Goal: Transaction & Acquisition: Purchase product/service

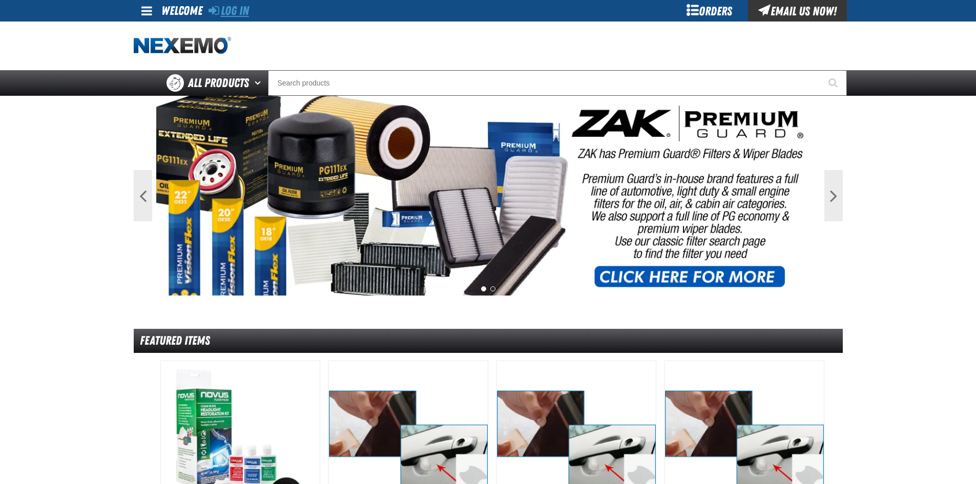
click at [235, 13] on link "Log In" at bounding box center [229, 11] width 40 height 14
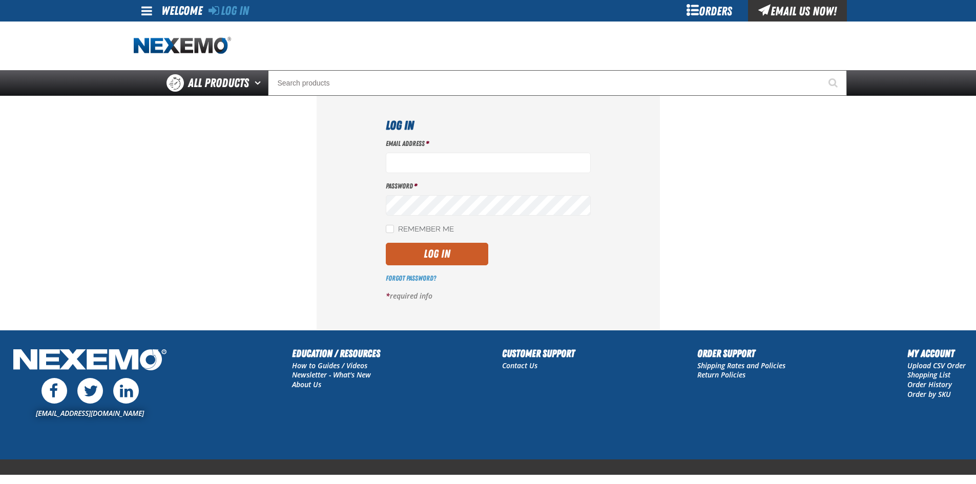
type input "sspolar01@vtaig.com"
click at [455, 241] on div "Email Address * sspolar01@vtaig.com Password * Remember Me Log In *" at bounding box center [488, 224] width 205 height 170
click at [452, 254] on button "Log In" at bounding box center [437, 254] width 103 height 23
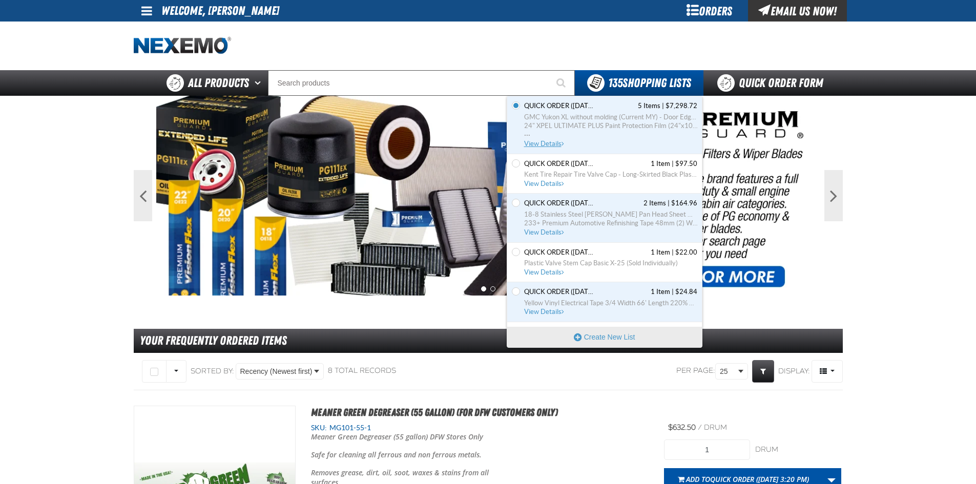
click at [613, 121] on span "GMC Yukon XL without molding (Current MY) - Door Edge/Cup Kit Protection Film" at bounding box center [610, 117] width 173 height 9
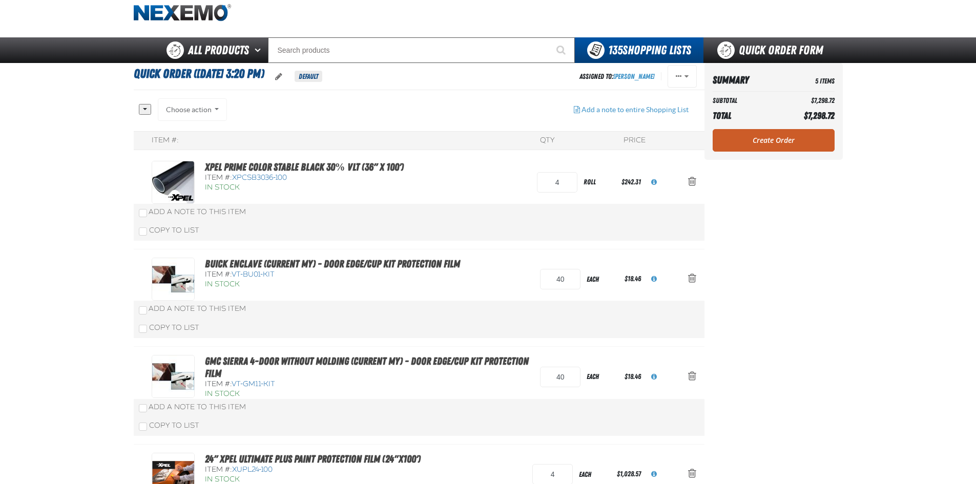
scroll to position [51, 0]
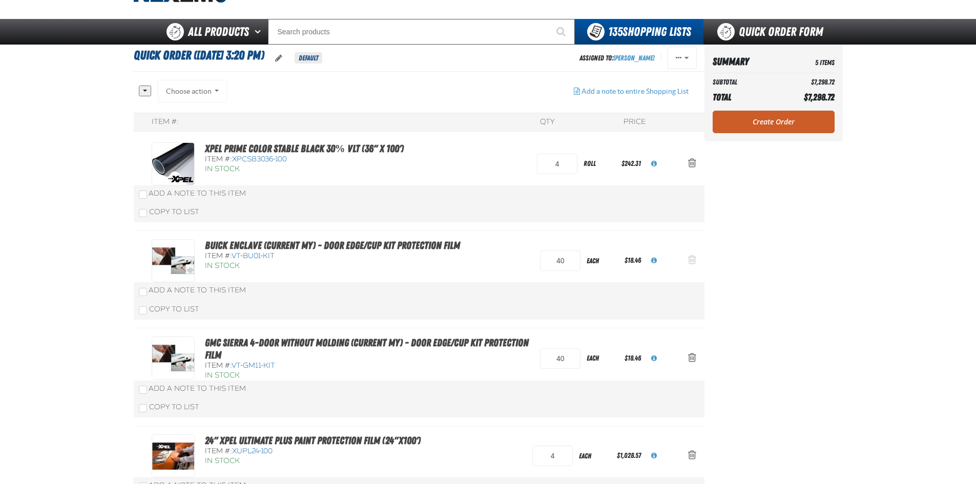
click at [699, 260] on button "Action Remove Buick Enclave (Current MY) - Door Edge/Cup Kit Protection Film fr…" at bounding box center [692, 261] width 25 height 23
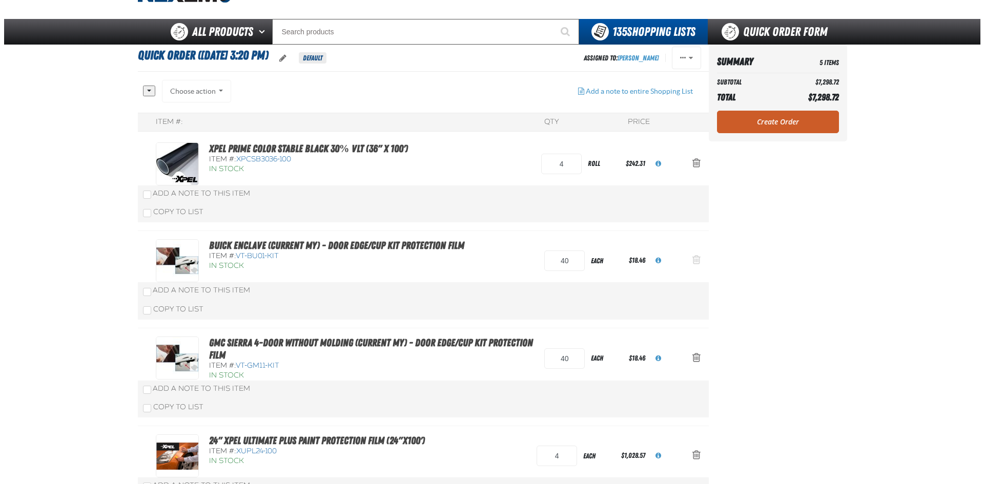
scroll to position [0, 0]
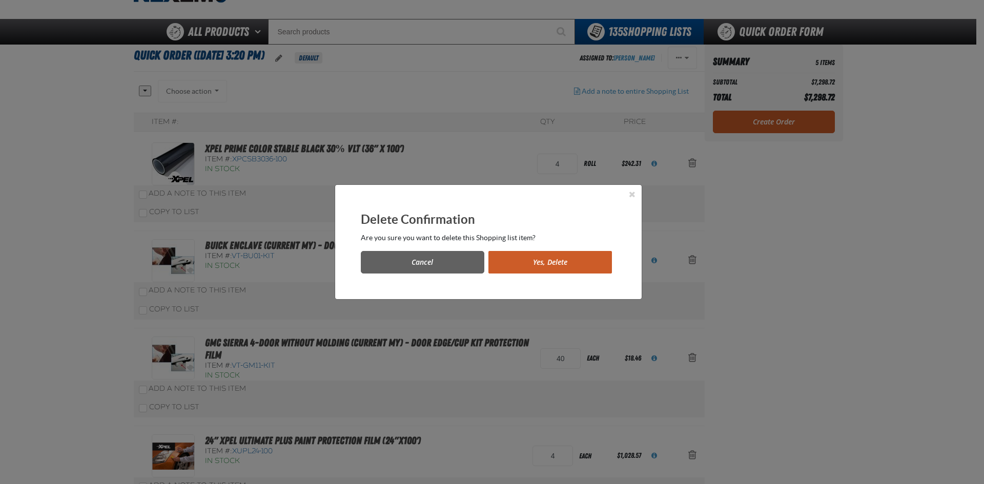
click at [576, 262] on button "Yes, Delete" at bounding box center [550, 262] width 124 height 23
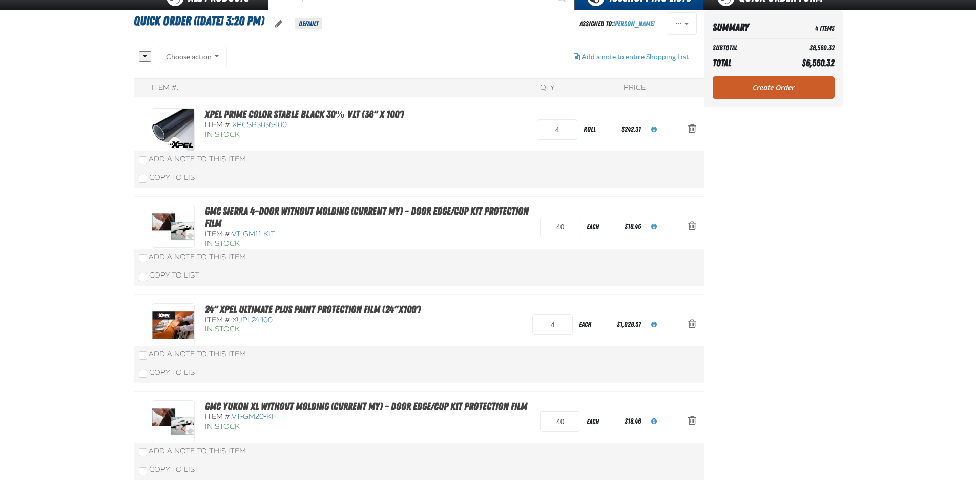
scroll to position [104, 0]
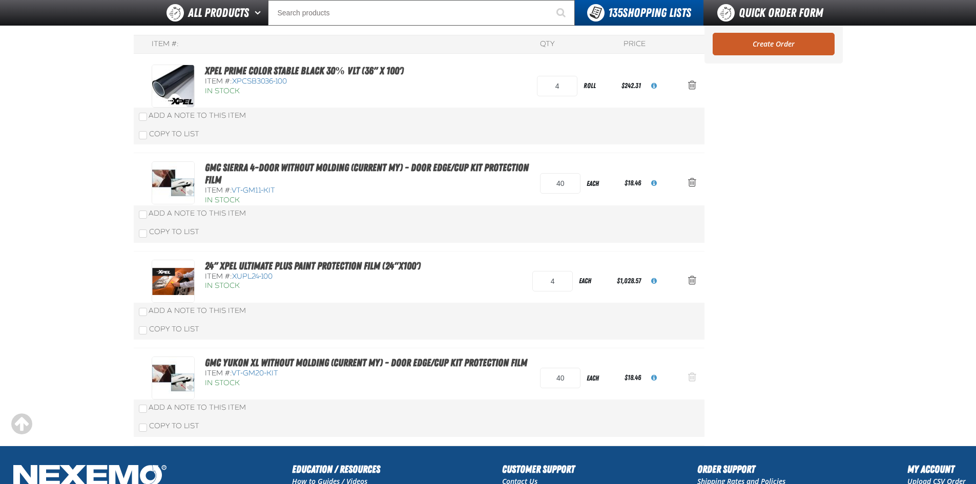
click at [697, 377] on button "Action Remove GMC Yukon XL without molding (Current MY) - Door Edge/Cup Kit Pro…" at bounding box center [692, 378] width 25 height 23
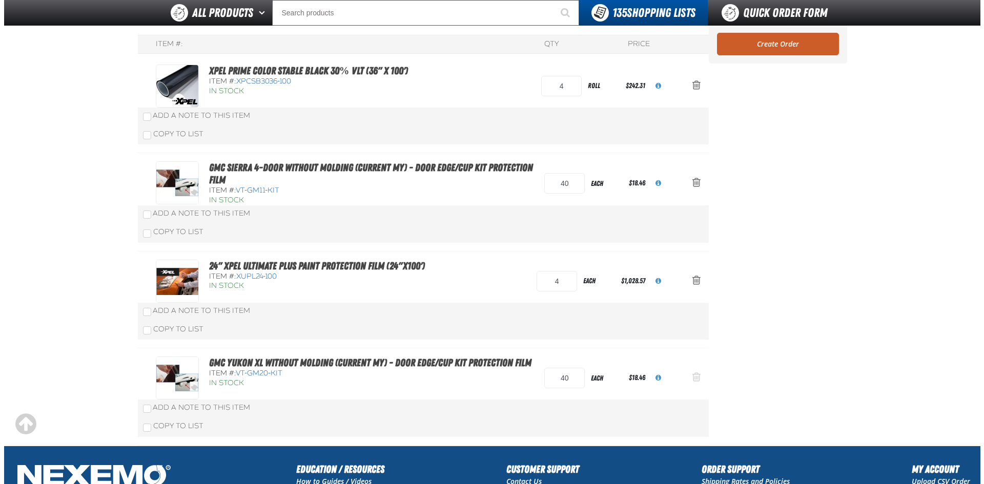
scroll to position [0, 0]
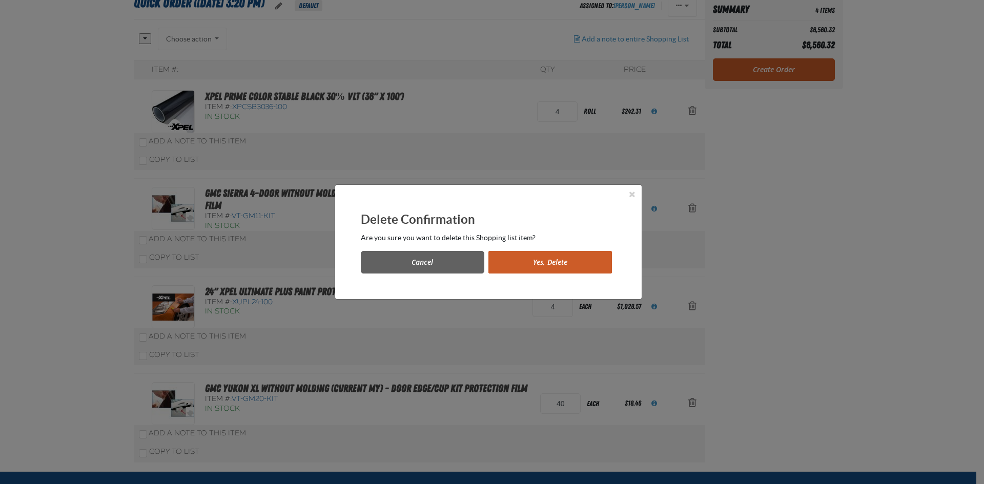
click at [536, 260] on button "Yes, Delete" at bounding box center [550, 262] width 124 height 23
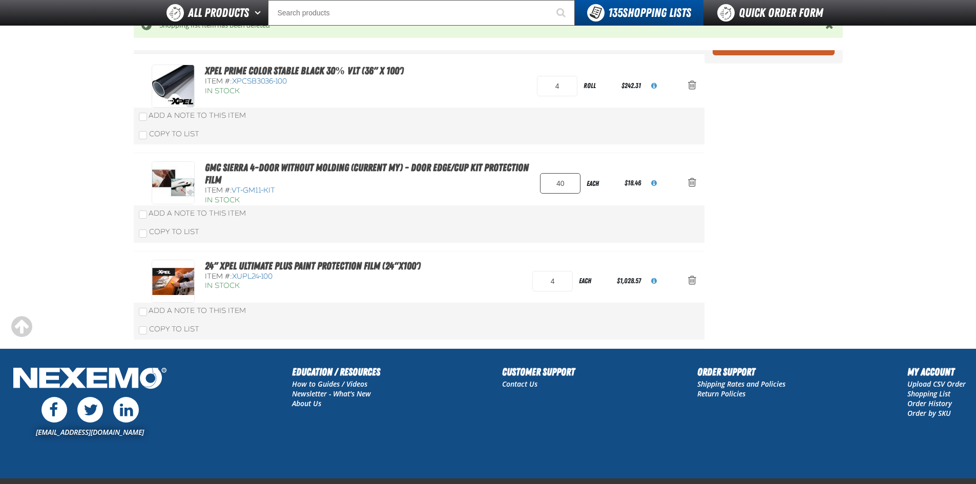
scroll to position [104, 0]
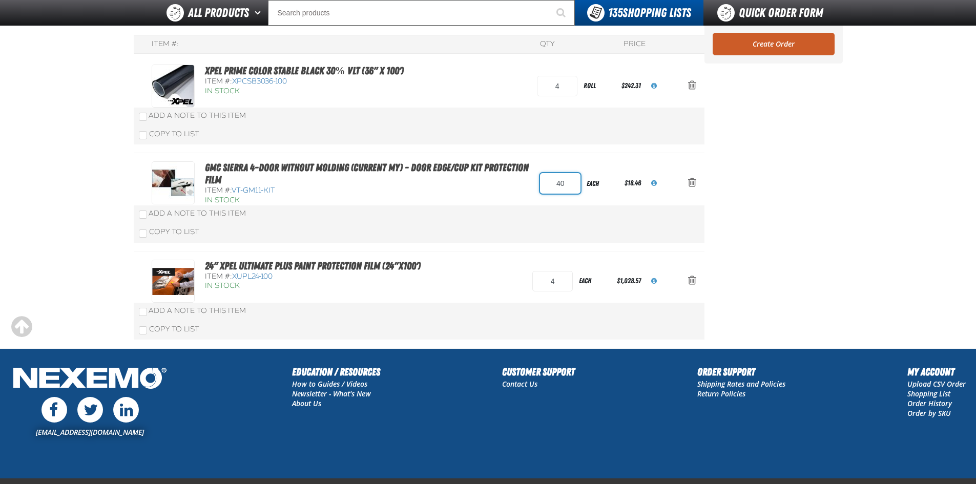
drag, startPoint x: 568, startPoint y: 183, endPoint x: 490, endPoint y: 177, distance: 78.1
click at [494, 178] on div "GMC Sierra 4-door without molding (Current MY) - Door Edge/Cup Kit Protection F…" at bounding box center [409, 183] width 514 height 44
type input "60"
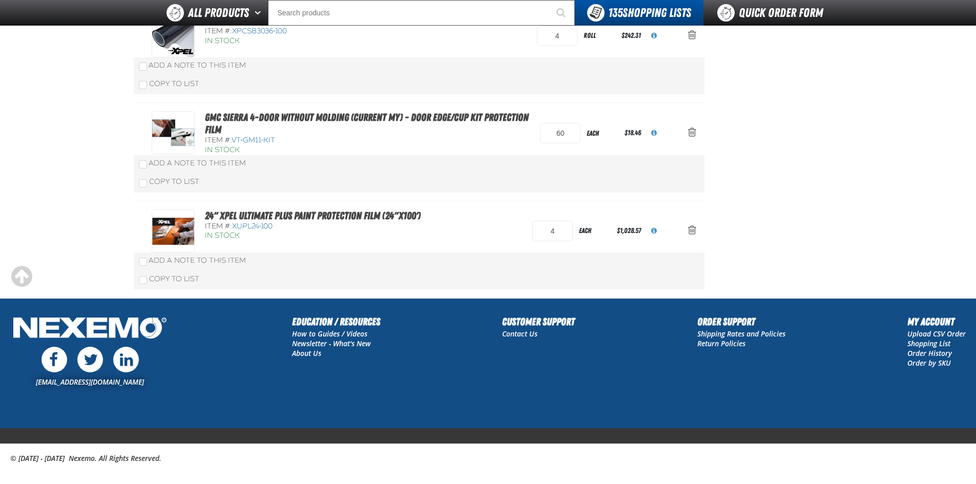
click at [525, 71] on div "Add a Note to This Item" at bounding box center [419, 65] width 561 height 10
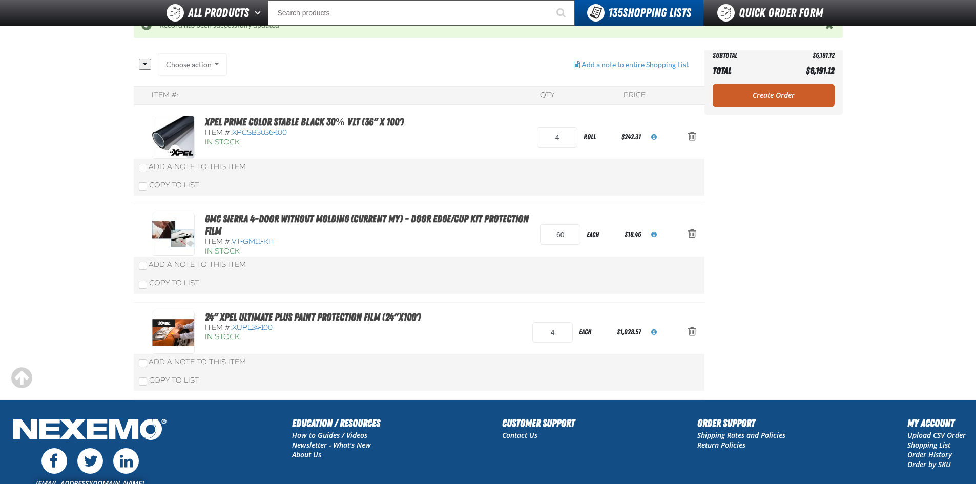
scroll to position [52, 0]
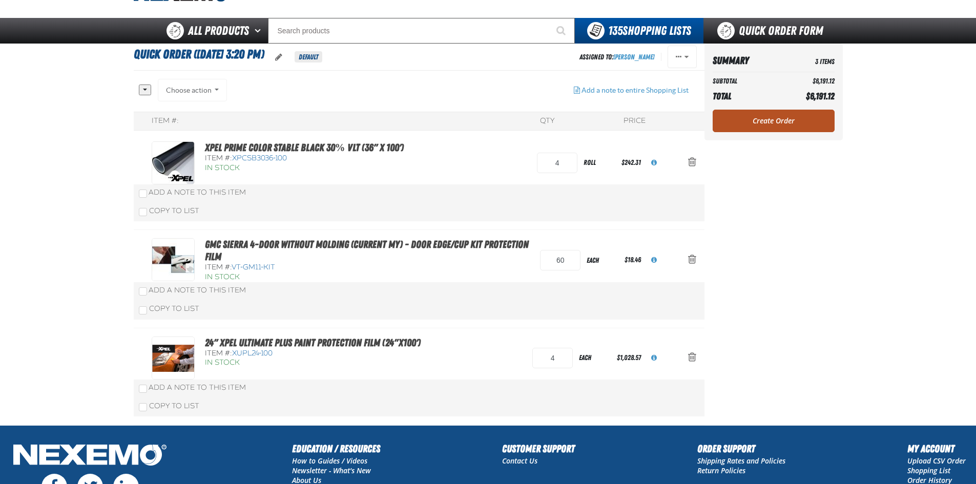
click at [784, 119] on link "Create Order" at bounding box center [774, 121] width 122 height 23
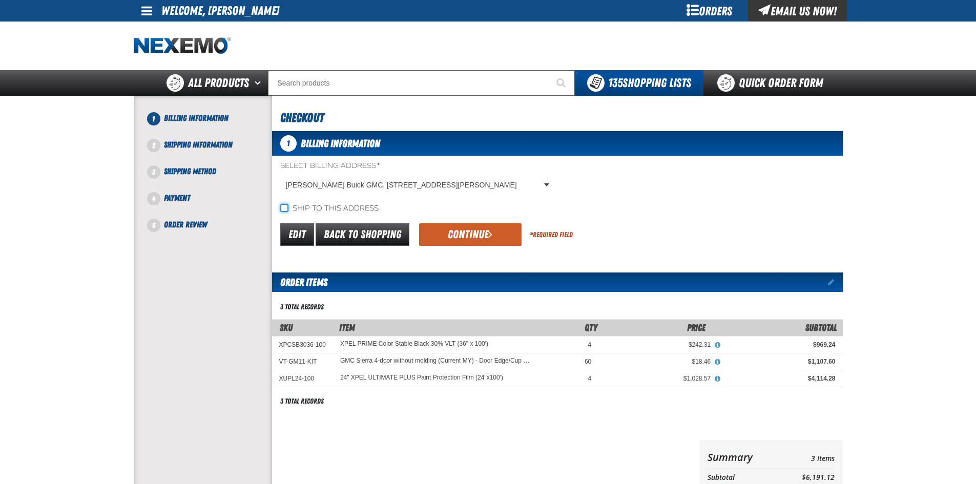
click at [285, 206] on input "Ship to this address" at bounding box center [284, 208] width 8 height 8
checkbox input "true"
click at [482, 234] on button "Continue" at bounding box center [470, 234] width 103 height 23
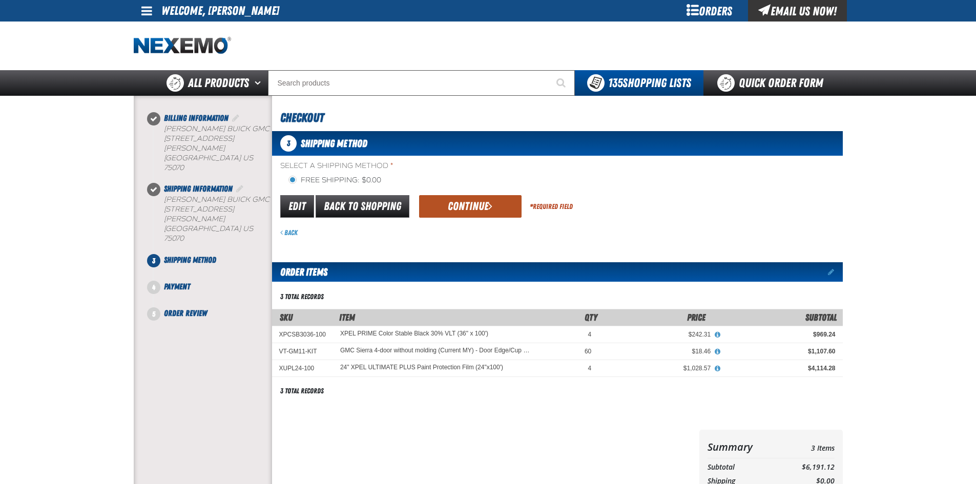
click at [474, 200] on button "Continue" at bounding box center [470, 206] width 103 height 23
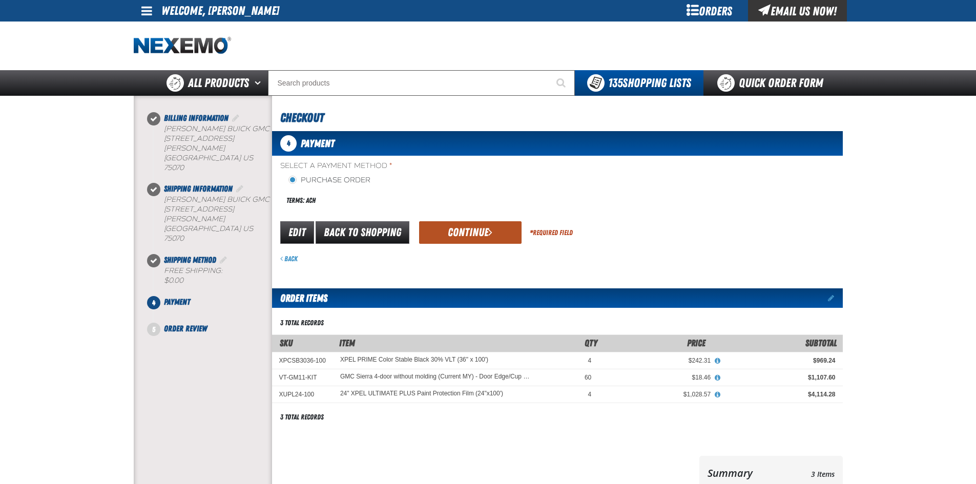
click at [477, 235] on button "Continue" at bounding box center [470, 232] width 103 height 23
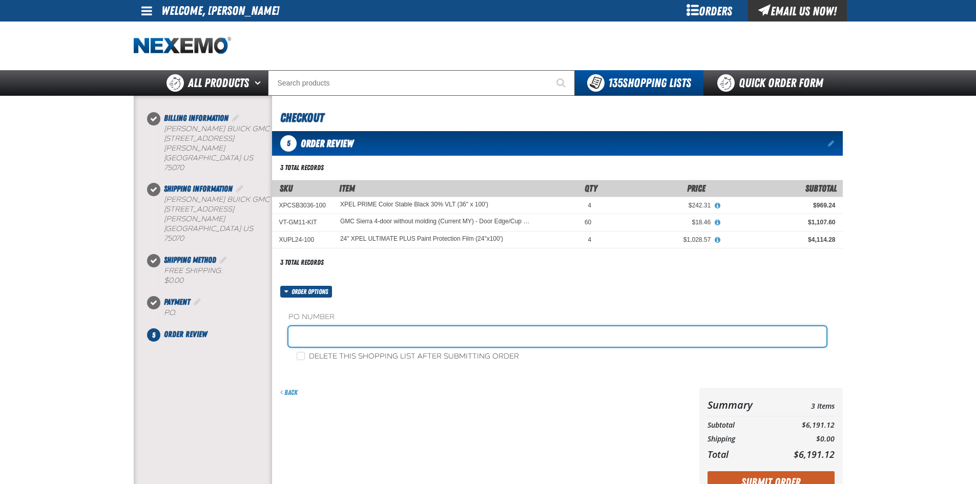
click at [311, 328] on input "text" at bounding box center [558, 336] width 538 height 21
type input "STOCK-SS"
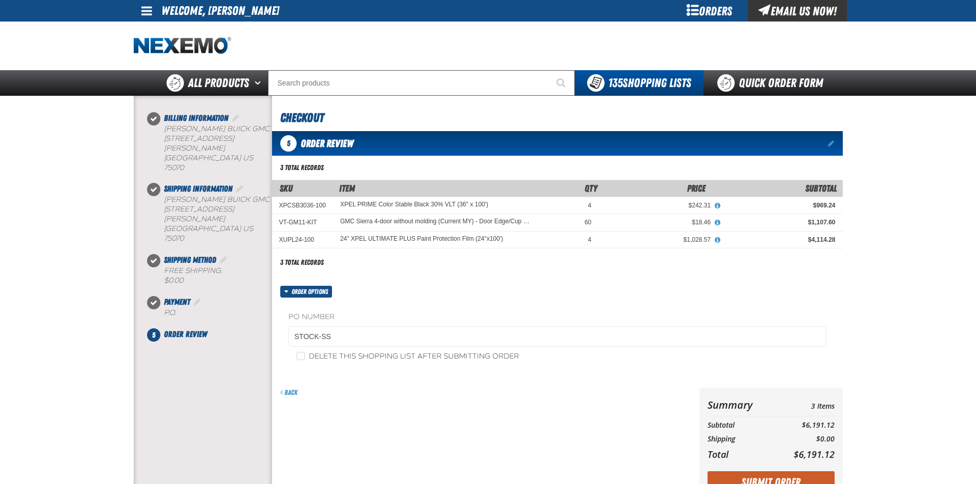
click at [438, 384] on form "Order options PO Number STOCK-SS Delete this shopping list after submitting ord…" at bounding box center [557, 394] width 571 height 216
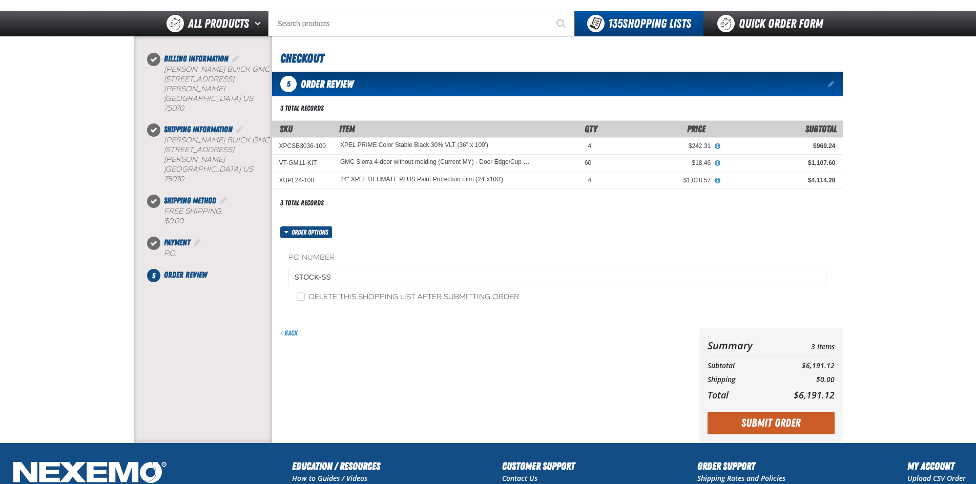
scroll to position [154, 0]
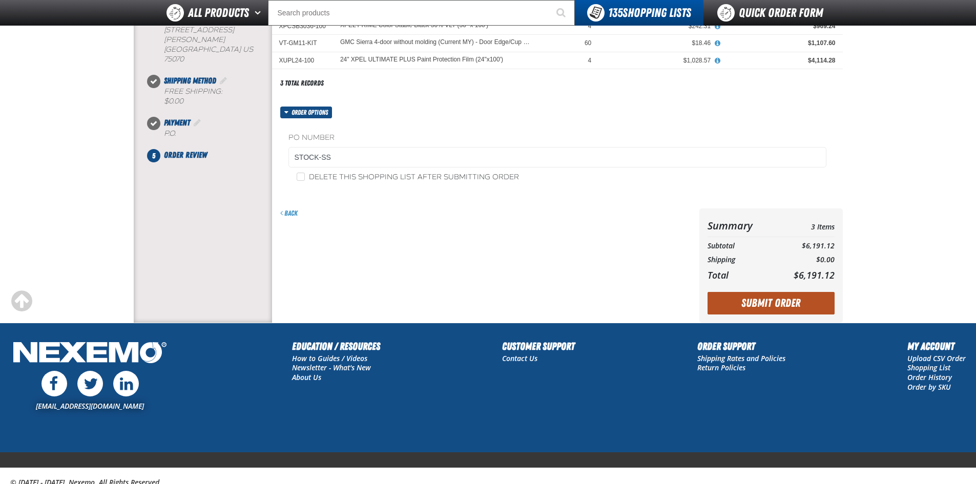
click at [778, 297] on button "Submit Order" at bounding box center [771, 303] width 127 height 23
